Goal: Answer question/provide support: Participate in discussion

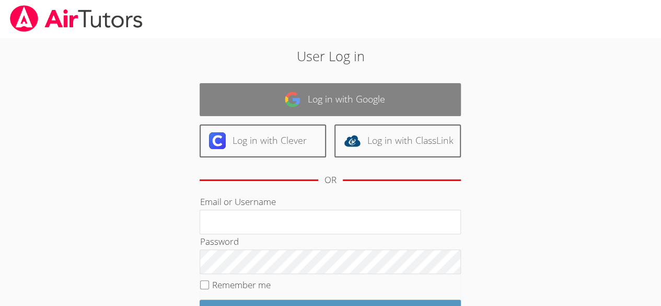
click at [344, 109] on link "Log in with Google" at bounding box center [330, 99] width 261 height 33
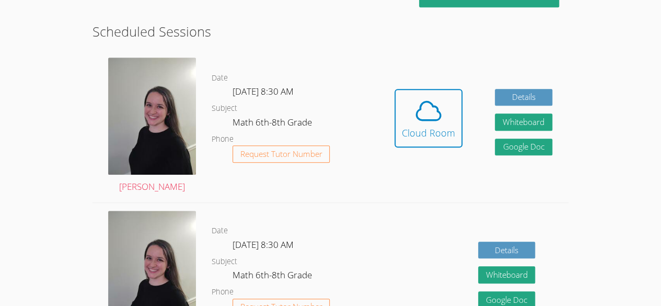
scroll to position [256, 0]
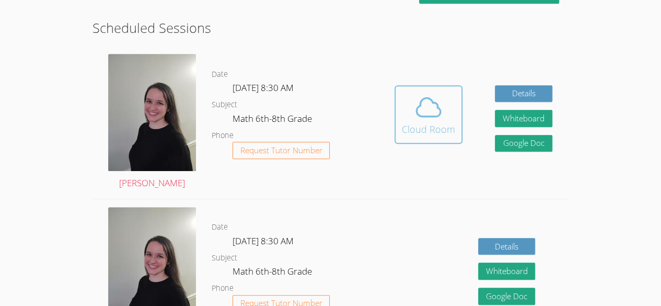
click at [427, 103] on icon at bounding box center [428, 107] width 29 height 29
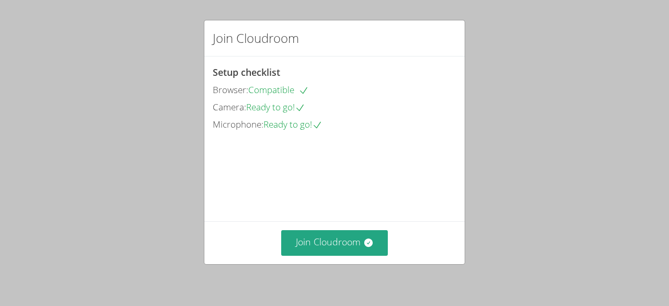
click at [343, 260] on div "Join Cloudroom" at bounding box center [334, 242] width 260 height 43
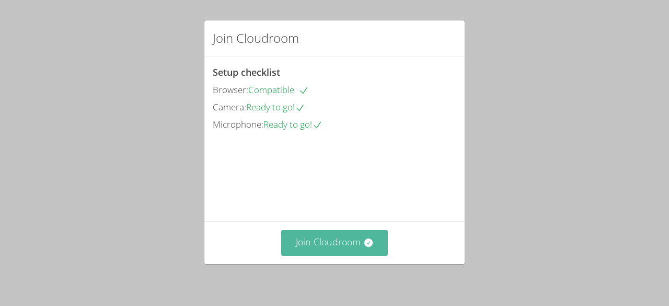
click at [317, 238] on button "Join Cloudroom" at bounding box center [334, 243] width 107 height 26
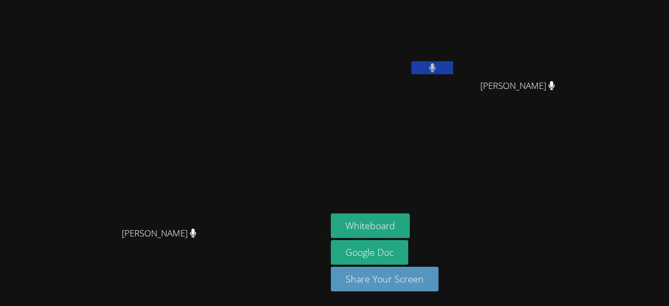
click at [453, 70] on button at bounding box center [432, 67] width 42 height 13
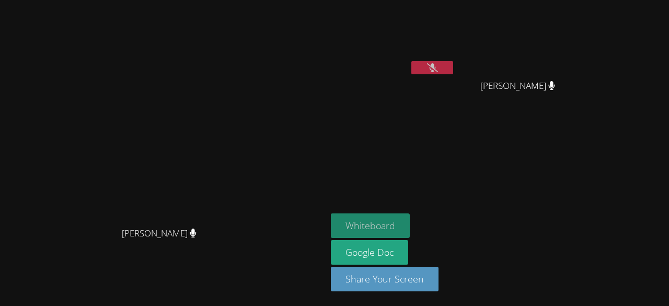
click at [410, 229] on button "Whiteboard" at bounding box center [370, 225] width 79 height 25
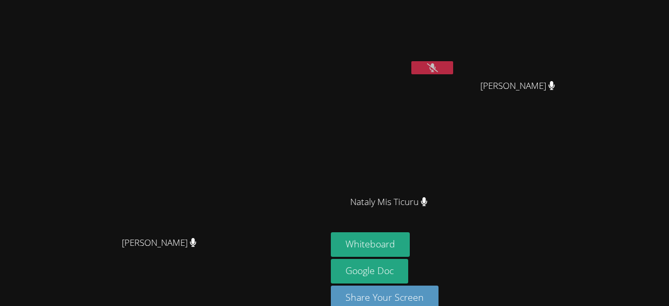
click at [453, 71] on button at bounding box center [432, 67] width 42 height 13
click at [453, 62] on button at bounding box center [432, 67] width 42 height 13
click at [410, 244] on button "Whiteboard" at bounding box center [370, 244] width 79 height 25
click at [438, 63] on icon at bounding box center [432, 67] width 11 height 9
click at [455, 54] on video at bounding box center [393, 39] width 124 height 70
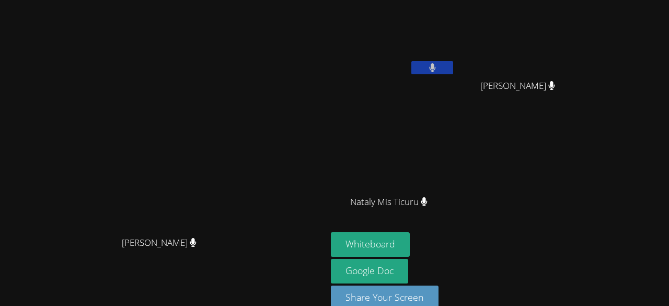
click at [436, 66] on icon at bounding box center [432, 67] width 7 height 9
click at [453, 65] on button at bounding box center [432, 67] width 42 height 13
click at [453, 75] on div at bounding box center [432, 69] width 42 height 16
click at [453, 74] on button at bounding box center [432, 67] width 42 height 13
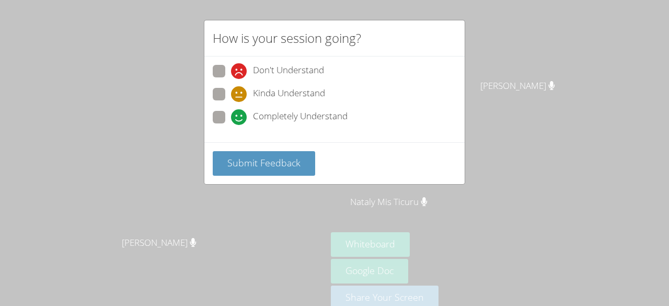
click at [299, 117] on span "Completely Understand" at bounding box center [300, 117] width 95 height 16
click at [240, 117] on input "Completely Understand" at bounding box center [235, 115] width 9 height 9
radio input "true"
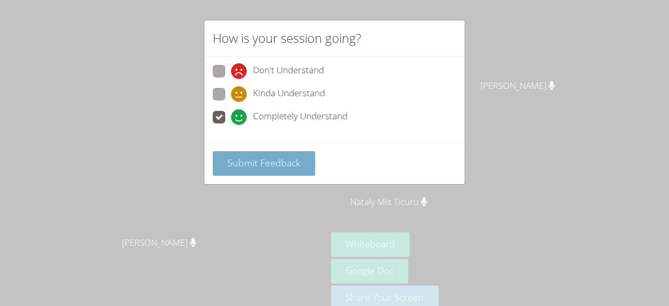
click at [288, 171] on button "Submit Feedback" at bounding box center [264, 163] width 102 height 25
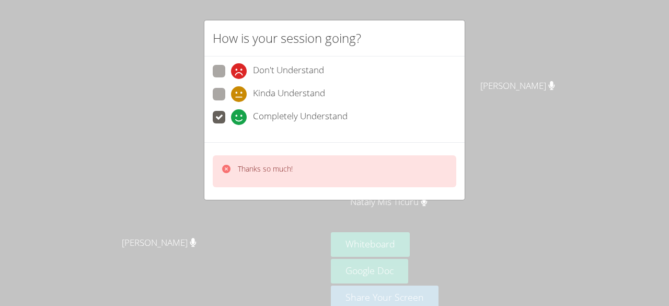
click at [538, 53] on div "How is your session going? Don't Understand Kinda Understand Completely Underst…" at bounding box center [334, 153] width 669 height 306
click at [410, 207] on div "How is your session going? Don't Understand Kinda Understand Completely Underst…" at bounding box center [334, 153] width 669 height 306
